Goal: Information Seeking & Learning: Learn about a topic

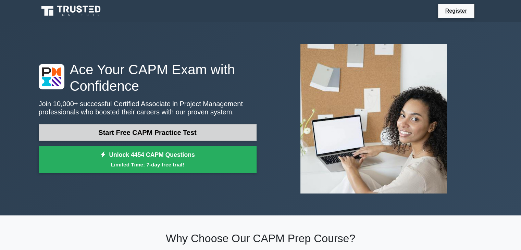
click at [192, 140] on link "Start Free CAPM Practice Test" at bounding box center [148, 132] width 218 height 16
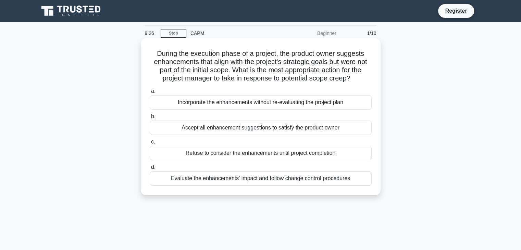
click at [235, 183] on div "Evaluate the enhancements' impact and follow change control procedures" at bounding box center [261, 178] width 222 height 14
click at [150, 170] on input "d. Evaluate the enhancements' impact and follow change control procedures" at bounding box center [150, 167] width 0 height 4
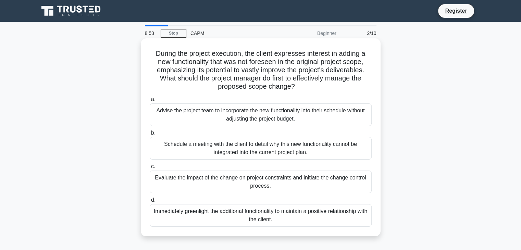
click at [313, 185] on div "Evaluate the impact of the change on project constraints and initiate the chang…" at bounding box center [261, 182] width 222 height 23
click at [150, 169] on input "c. Evaluate the impact of the change on project constraints and initiate the ch…" at bounding box center [150, 167] width 0 height 4
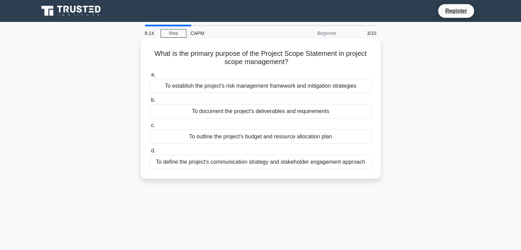
click at [310, 113] on div "To document the project's deliverables and requirements" at bounding box center [261, 111] width 222 height 14
click at [150, 102] on input "b. To document the project's deliverables and requirements" at bounding box center [150, 100] width 0 height 4
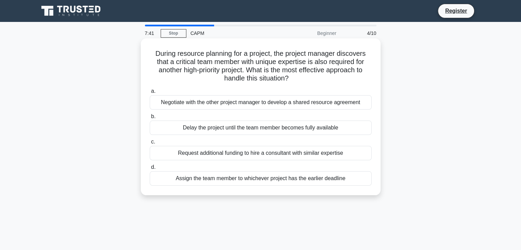
click at [336, 104] on div "Negotiate with the other project manager to develop a shared resource agreement" at bounding box center [261, 102] width 222 height 14
click at [150, 94] on input "a. Negotiate with the other project manager to develop a shared resource agreem…" at bounding box center [150, 91] width 0 height 4
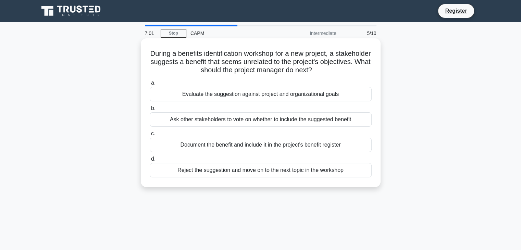
click at [305, 99] on div "Evaluate the suggestion against project and organizational goals" at bounding box center [261, 94] width 222 height 14
click at [150, 85] on input "a. Evaluate the suggestion against project and organizational goals" at bounding box center [150, 83] width 0 height 4
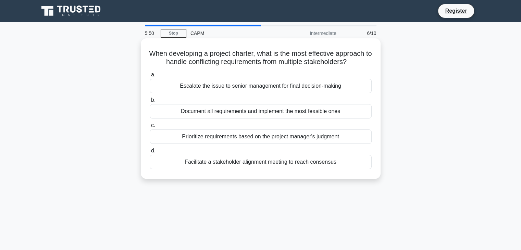
click at [269, 164] on div "Facilitate a stakeholder alignment meeting to reach consensus" at bounding box center [261, 162] width 222 height 14
click at [150, 153] on input "d. Facilitate a stakeholder alignment meeting to reach consensus" at bounding box center [150, 151] width 0 height 4
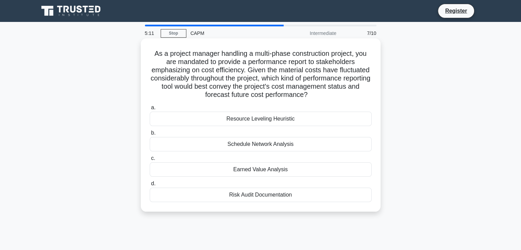
click at [364, 124] on div "Resource Leveling Heuristic" at bounding box center [261, 119] width 222 height 14
click at [150, 110] on input "a. Resource Leveling Heuristic" at bounding box center [150, 108] width 0 height 4
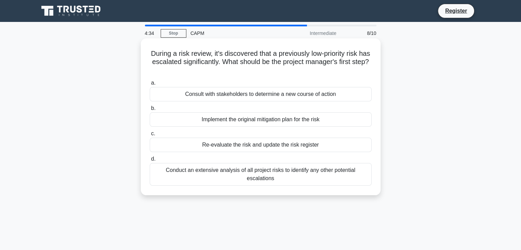
click at [362, 176] on div "Conduct an extensive analysis of all project risks to identify any other potent…" at bounding box center [261, 174] width 222 height 23
click at [150, 161] on input "d. Conduct an extensive analysis of all project risks to identify any other pot…" at bounding box center [150, 159] width 0 height 4
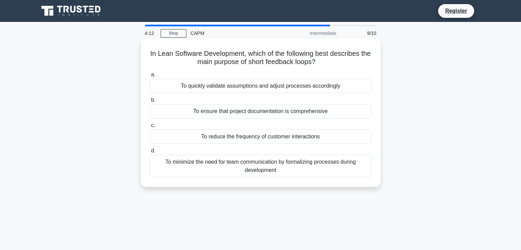
click at [340, 90] on div "To quickly validate assumptions and adjust processes accordingly" at bounding box center [261, 86] width 222 height 14
click at [150, 77] on input "a. To quickly validate assumptions and adjust processes accordingly" at bounding box center [150, 75] width 0 height 4
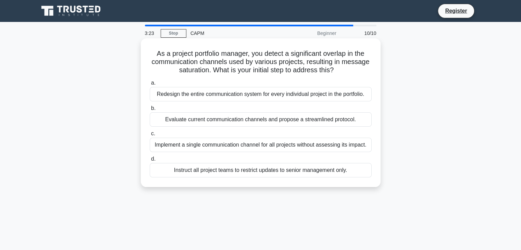
click at [360, 119] on div "Evaluate current communication channels and propose a streamlined protocol." at bounding box center [261, 119] width 222 height 14
click at [150, 111] on input "b. Evaluate current communication channels and propose a streamlined protocol." at bounding box center [150, 108] width 0 height 4
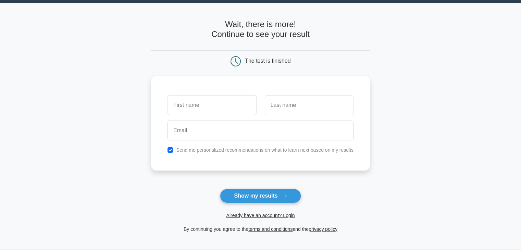
scroll to position [19, 0]
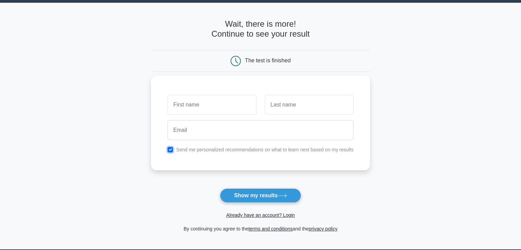
click at [170, 149] on input "checkbox" at bounding box center [170, 149] width 5 height 5
checkbox input "false"
click at [205, 106] on input "text" at bounding box center [212, 105] width 89 height 20
type input "eoizze"
type input "rfneozeo"
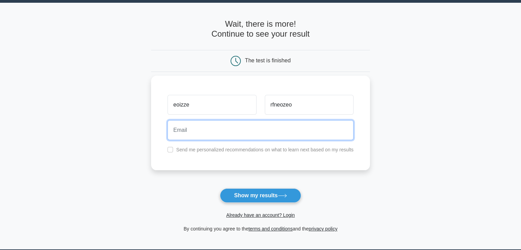
click at [206, 132] on input "email" at bounding box center [261, 130] width 186 height 20
type input "[EMAIL_ADDRESS][DOMAIN_NAME]"
click at [220, 189] on button "Show my results" at bounding box center [260, 196] width 81 height 14
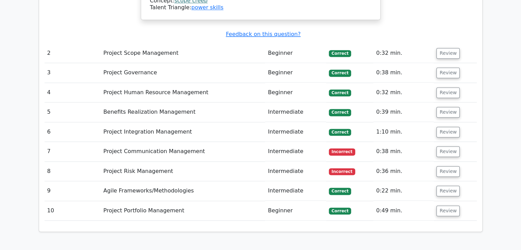
scroll to position [993, 0]
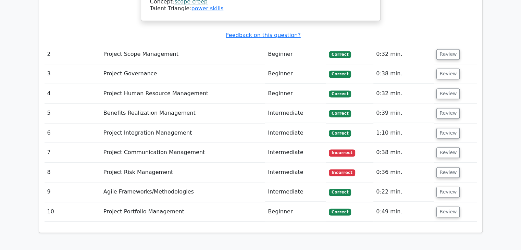
click at [175, 143] on td "Project Communication Management" at bounding box center [183, 153] width 165 height 20
click at [451, 147] on button "Review" at bounding box center [448, 152] width 23 height 11
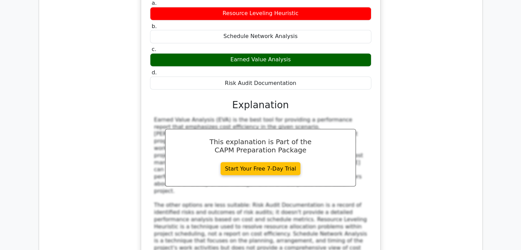
scroll to position [1316, 0]
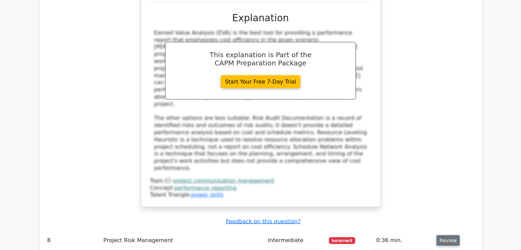
click at [447, 235] on button "Review" at bounding box center [448, 240] width 23 height 11
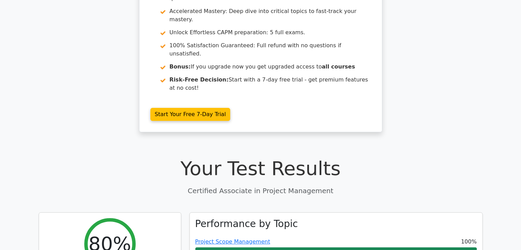
scroll to position [0, 0]
